Goal: Navigation & Orientation: Find specific page/section

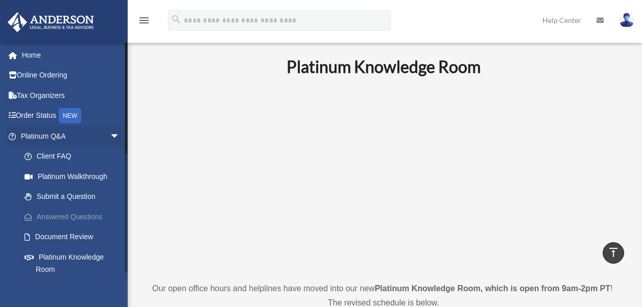
scroll to position [615, 0]
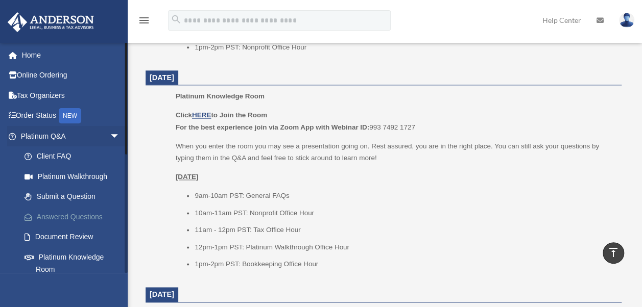
click at [85, 217] on link "Answered Questions" at bounding box center [74, 217] width 121 height 20
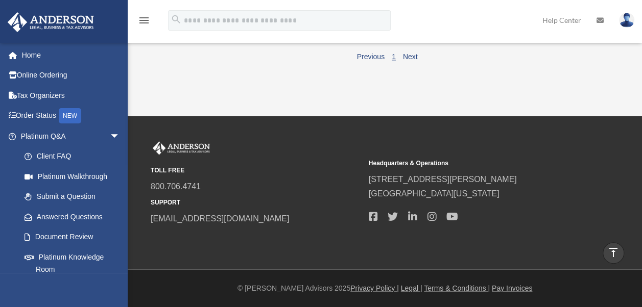
scroll to position [787, 0]
click at [32, 56] on link "Home" at bounding box center [71, 55] width 128 height 20
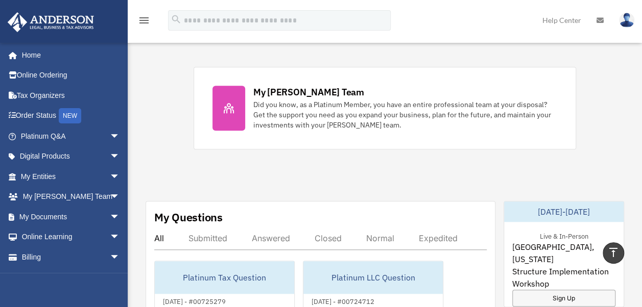
scroll to position [470, 0]
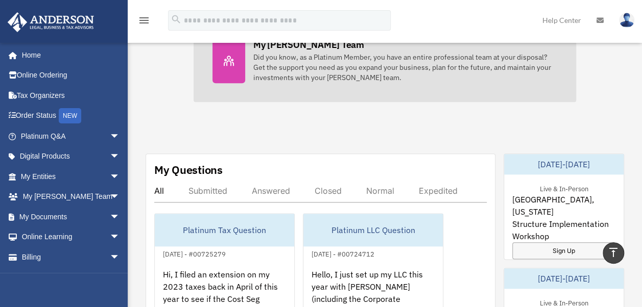
click at [323, 57] on div "Did you know, as a Platinum Member, you have an entire professional team at you…" at bounding box center [405, 67] width 304 height 31
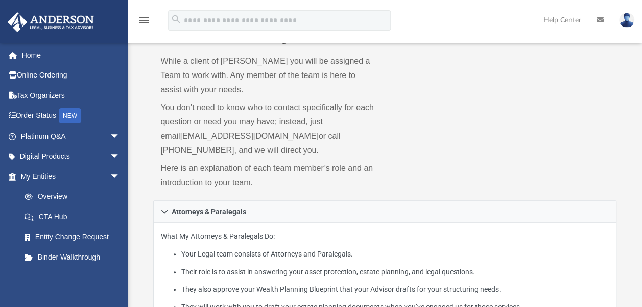
scroll to position [61, 0]
